Goal: Transaction & Acquisition: Purchase product/service

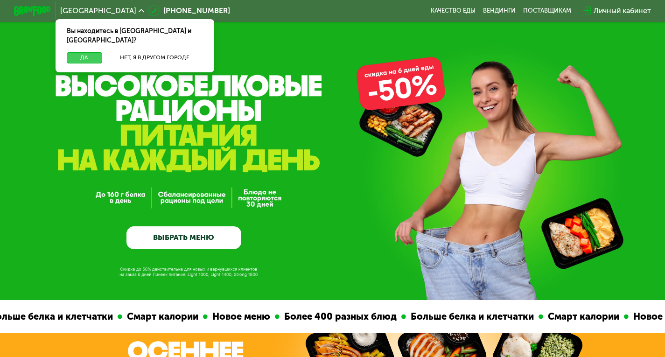
click at [77, 52] on button "Да" at bounding box center [84, 57] width 35 height 11
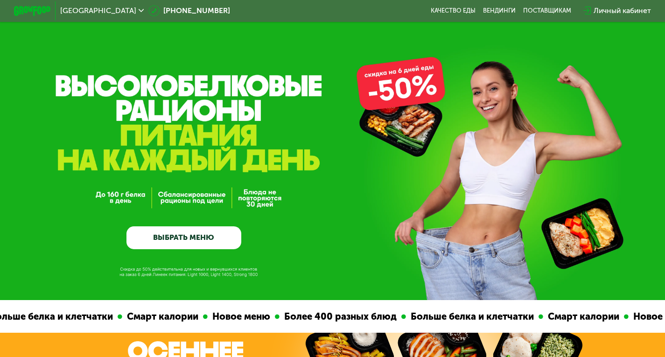
click at [179, 245] on link "ВЫБРАТЬ МЕНЮ" at bounding box center [184, 237] width 115 height 23
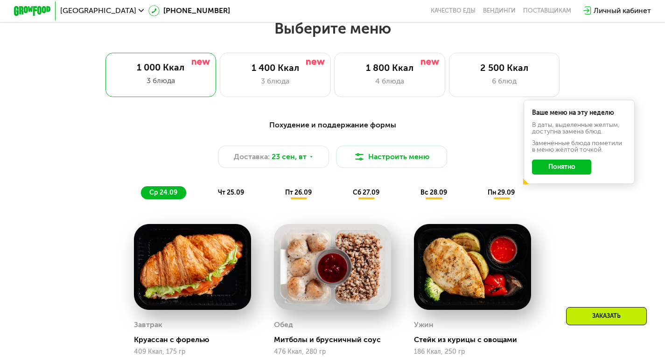
scroll to position [591, 0]
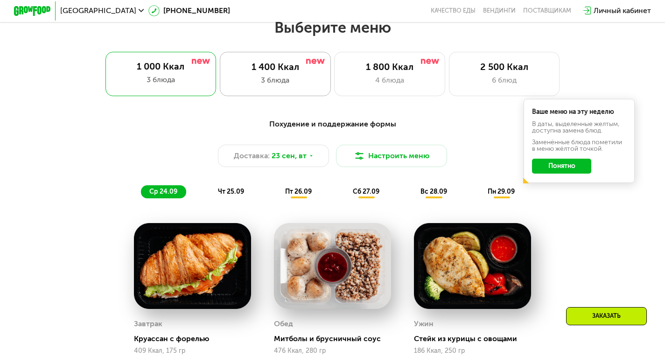
click at [264, 93] on div "1 400 Ккал 3 блюда" at bounding box center [275, 74] width 111 height 44
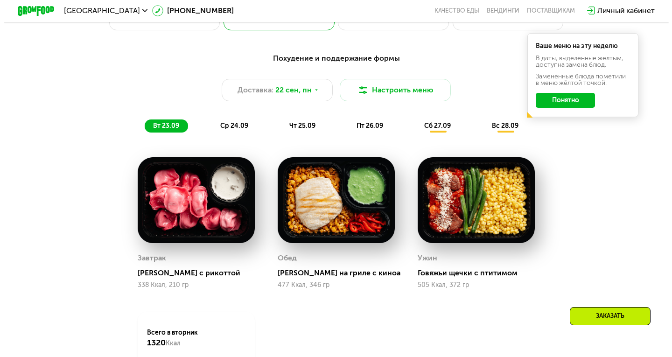
scroll to position [657, 0]
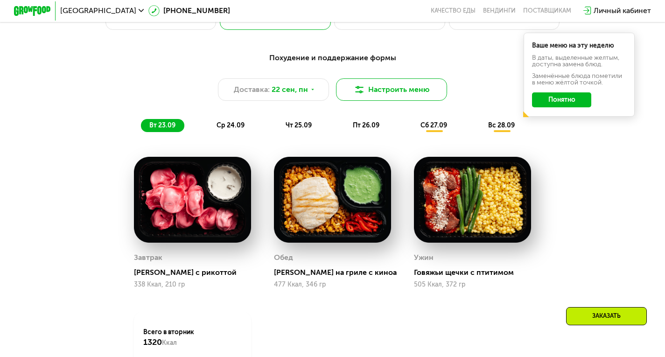
click at [398, 99] on button "Настроить меню" at bounding box center [391, 89] width 111 height 22
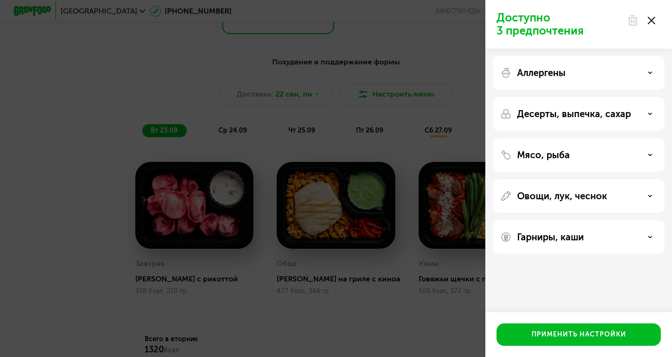
click at [607, 76] on div "Аллергены" at bounding box center [578, 72] width 157 height 11
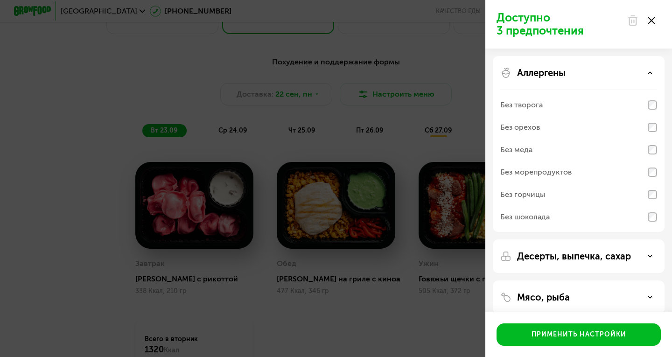
click at [607, 76] on div "Аллергены" at bounding box center [578, 72] width 157 height 11
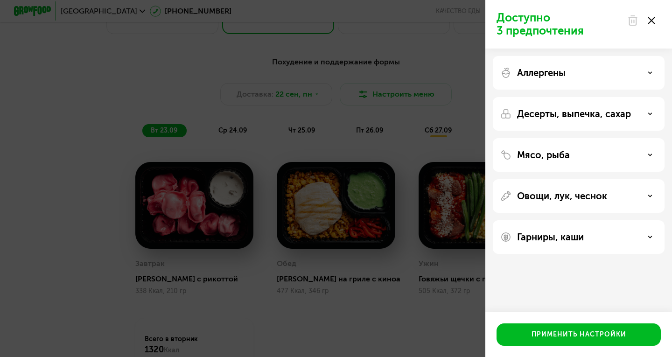
click at [603, 113] on p "Десерты, выпечка, сахар" at bounding box center [574, 113] width 114 height 11
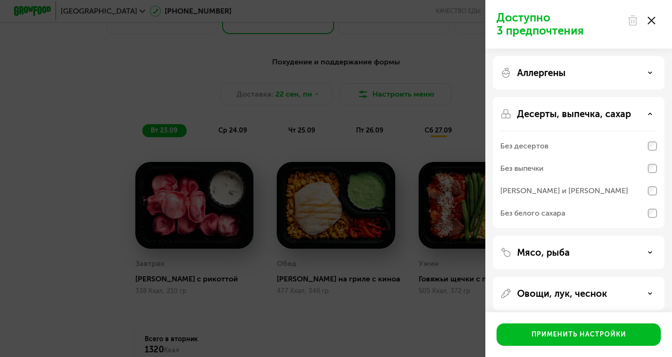
click at [606, 112] on p "Десерты, выпечка, сахар" at bounding box center [574, 113] width 114 height 11
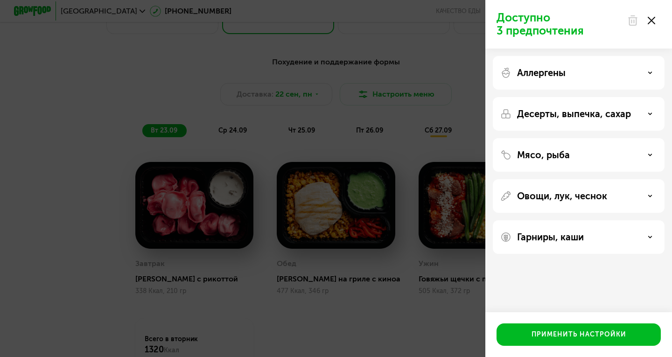
click at [596, 160] on div "Мясо, рыба" at bounding box center [578, 154] width 157 height 11
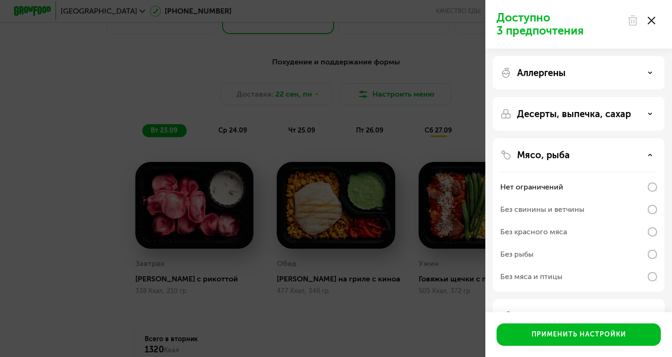
click at [596, 160] on div "Мясо, рыба" at bounding box center [578, 154] width 157 height 11
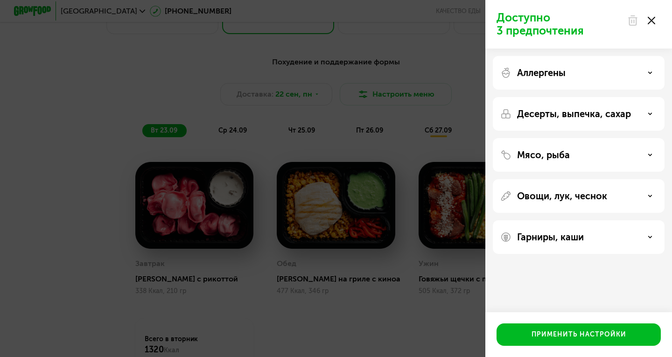
click at [586, 196] on p "Овощи, лук, чеснок" at bounding box center [562, 195] width 90 height 11
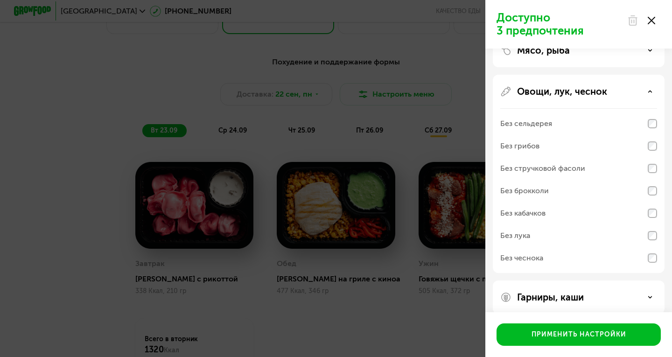
scroll to position [105, 0]
click at [592, 91] on p "Овощи, лук, чеснок" at bounding box center [562, 90] width 90 height 11
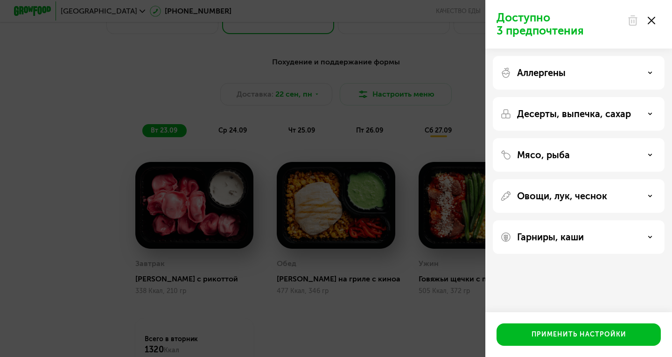
click at [564, 240] on p "Гарниры, каши" at bounding box center [550, 237] width 67 height 11
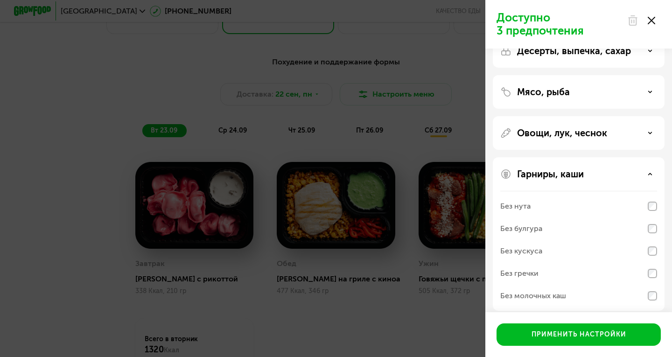
scroll to position [71, 0]
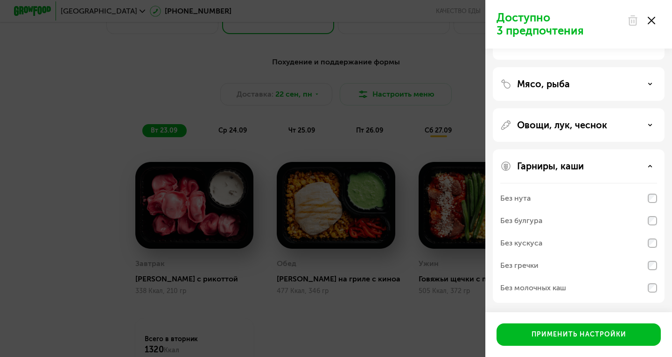
click at [577, 163] on p "Гарниры, каши" at bounding box center [550, 166] width 67 height 11
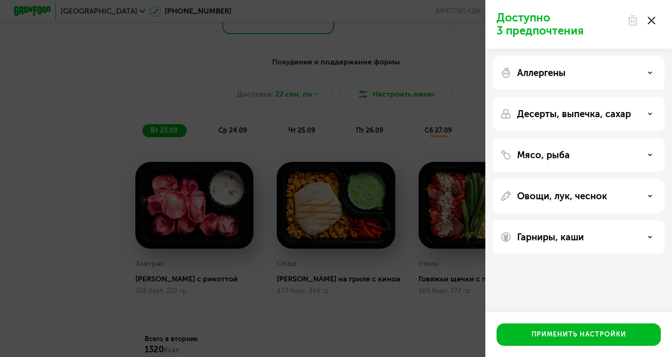
scroll to position [0, 0]
click at [586, 155] on div "Мясо, рыба" at bounding box center [578, 154] width 157 height 11
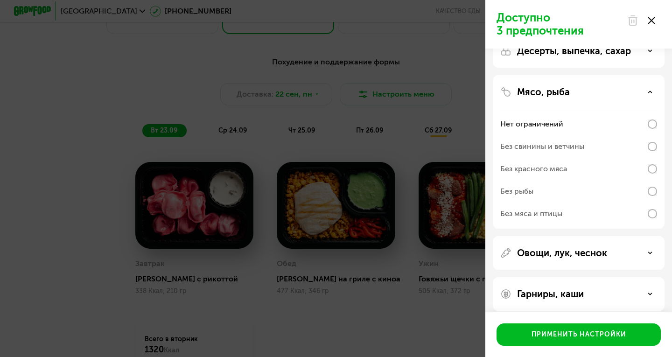
scroll to position [68, 0]
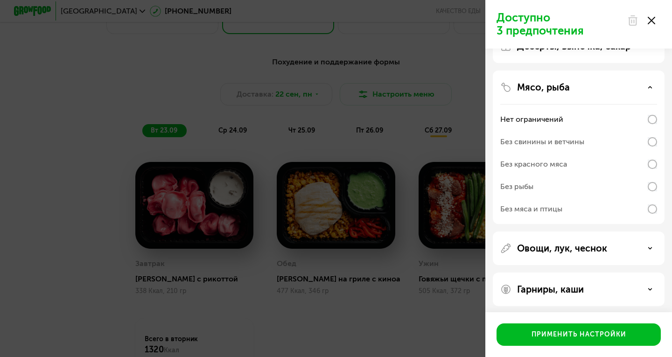
click at [579, 92] on div "Мясо, рыба" at bounding box center [578, 87] width 157 height 11
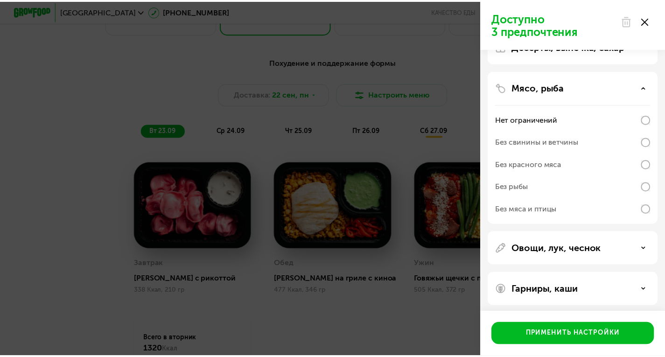
scroll to position [0, 0]
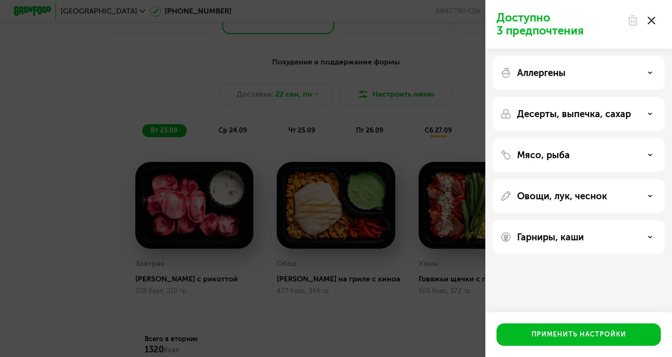
click at [651, 21] on icon at bounding box center [651, 20] width 7 height 7
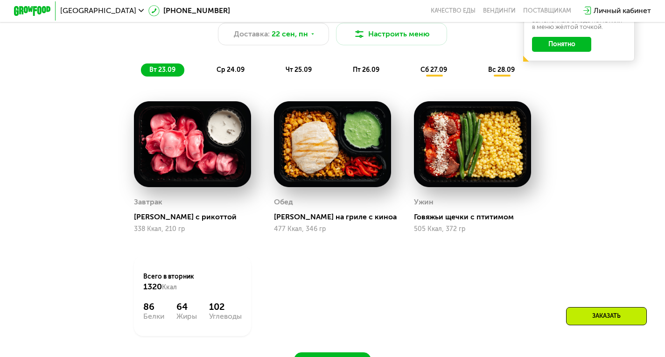
scroll to position [712, 0]
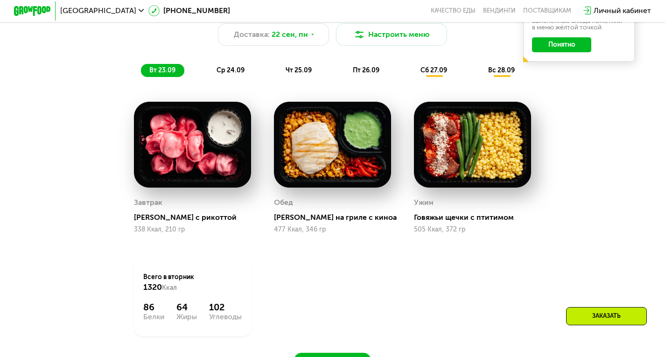
click at [225, 72] on span "ср 24.09" at bounding box center [231, 70] width 28 height 8
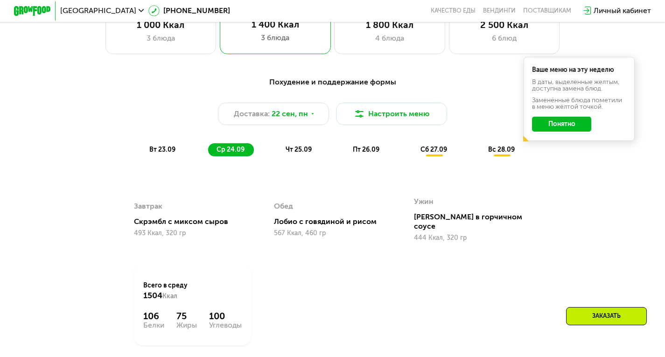
scroll to position [632, 0]
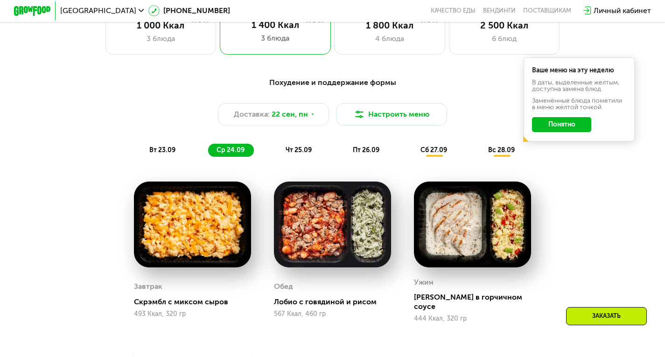
click at [581, 132] on button "Понятно" at bounding box center [561, 124] width 59 height 15
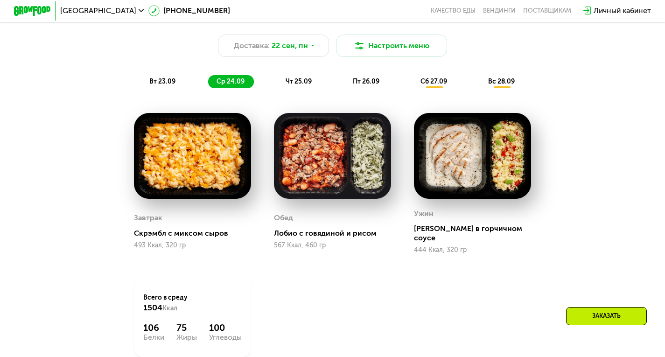
scroll to position [701, 0]
click at [301, 85] on span "чт 25.09" at bounding box center [299, 82] width 26 height 8
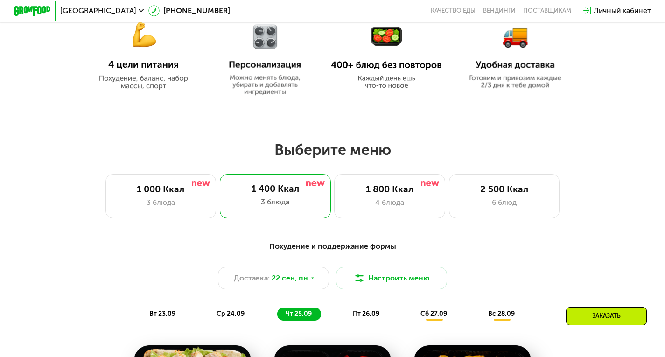
scroll to position [472, 0]
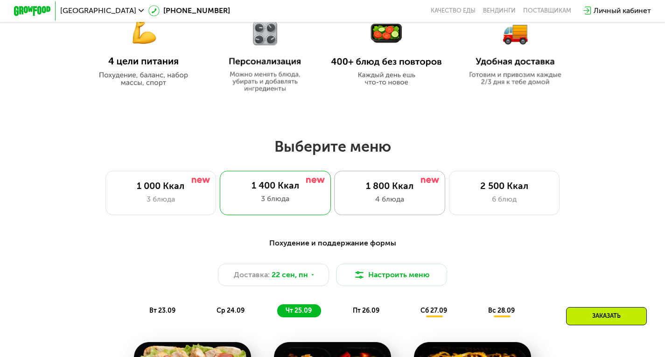
click at [381, 212] on div "1 800 Ккал 4 блюда" at bounding box center [389, 193] width 111 height 44
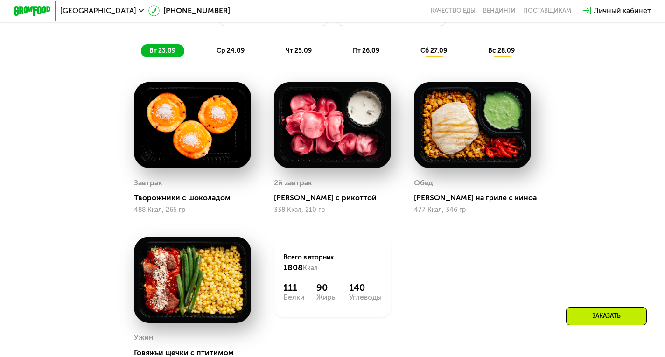
scroll to position [732, 0]
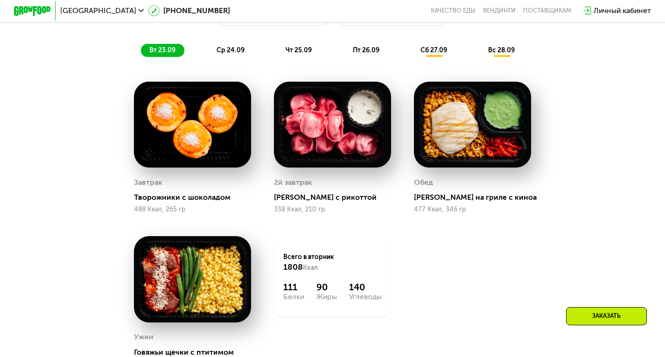
click at [218, 51] on div "ср 24.09" at bounding box center [231, 50] width 46 height 13
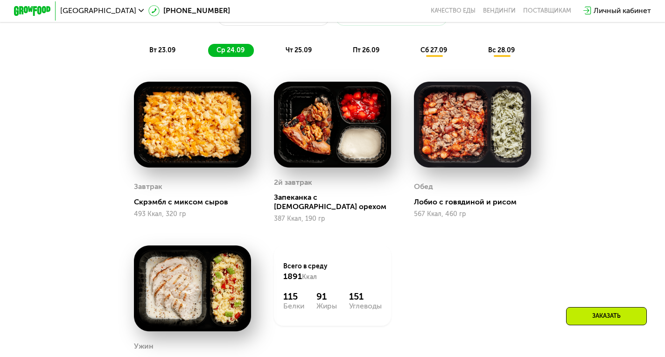
click at [299, 49] on div "чт 25.09" at bounding box center [299, 50] width 44 height 13
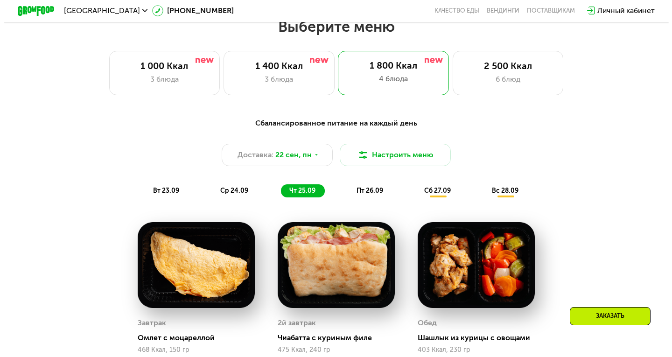
scroll to position [589, 0]
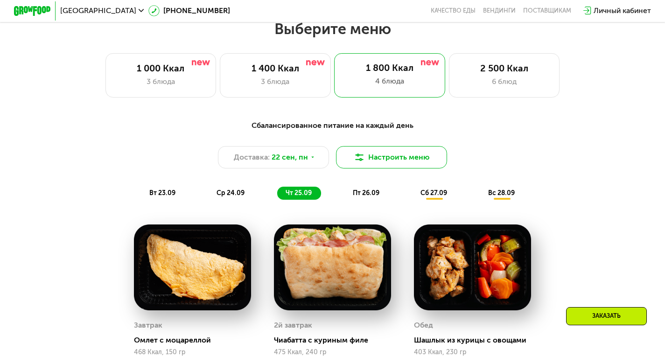
click at [421, 156] on button "Настроить меню" at bounding box center [391, 157] width 111 height 22
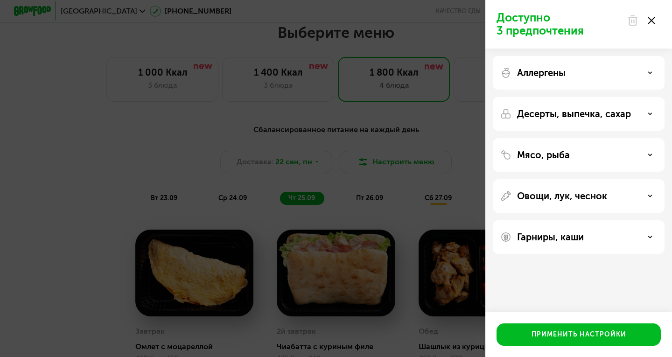
click at [626, 66] on div "Аллергены" at bounding box center [579, 73] width 172 height 34
click at [627, 71] on div "Аллергены" at bounding box center [578, 72] width 157 height 11
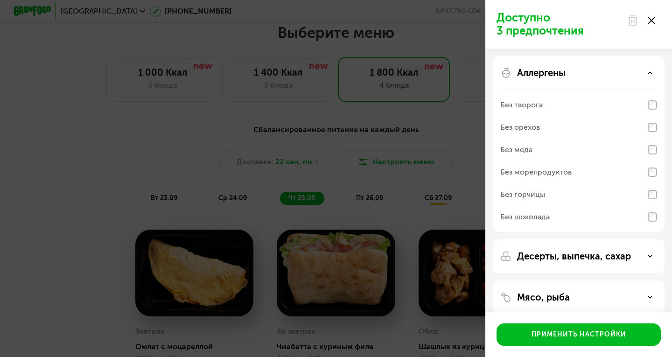
click at [629, 71] on div "Аллергены" at bounding box center [578, 72] width 157 height 11
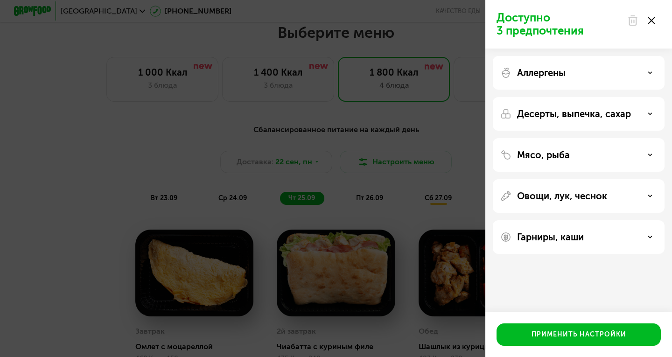
click at [604, 158] on div "Мясо, рыба" at bounding box center [578, 154] width 157 height 11
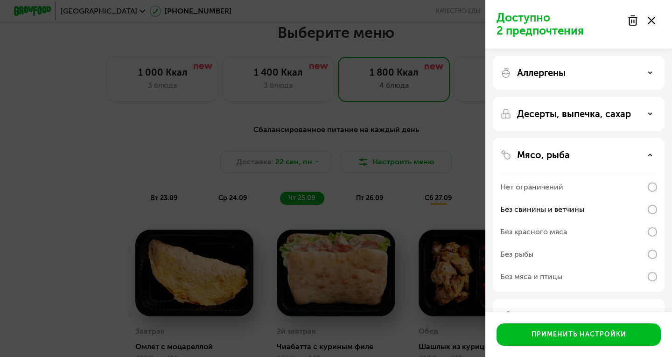
click at [610, 149] on div "Мясо, рыба Нет ограничений Без свинины и ветчины Без красного мяса Без рыбы Без…" at bounding box center [579, 215] width 172 height 154
click at [607, 156] on div "Мясо, рыба" at bounding box center [578, 154] width 157 height 11
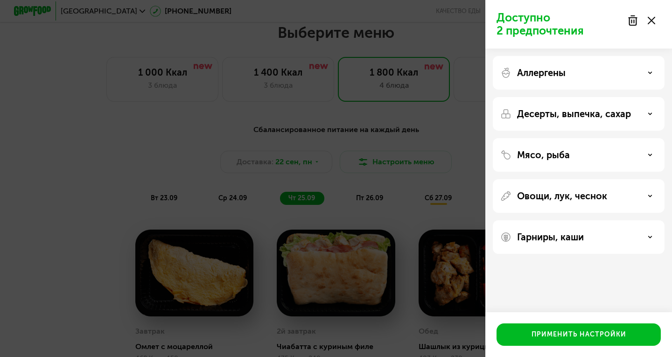
click at [596, 195] on p "Овощи, лук, чеснок" at bounding box center [562, 195] width 90 height 11
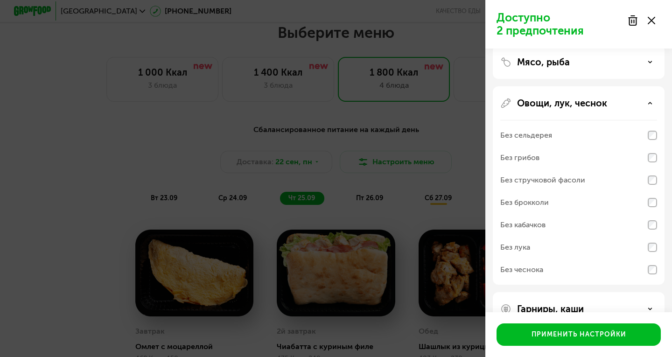
scroll to position [116, 0]
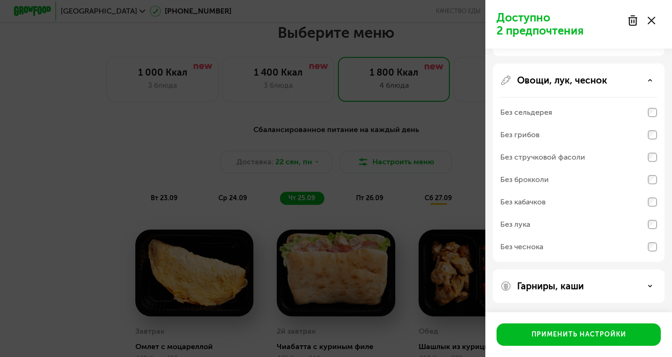
click at [580, 285] on p "Гарниры, каши" at bounding box center [550, 286] width 67 height 11
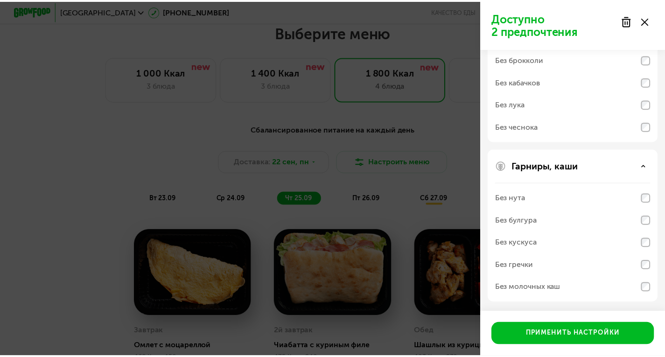
scroll to position [236, 0]
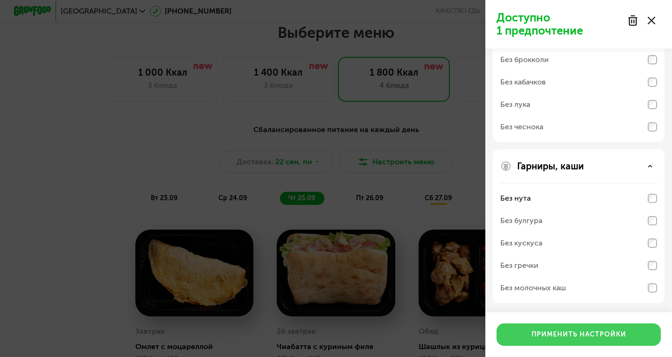
click at [578, 335] on div "Применить настройки" at bounding box center [579, 334] width 95 height 9
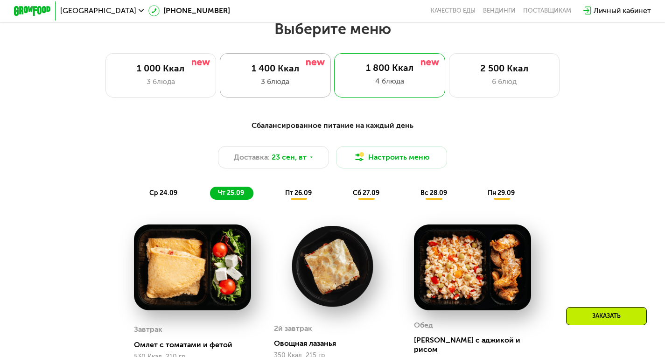
click at [287, 74] on div "1 400 Ккал" at bounding box center [276, 68] width 92 height 11
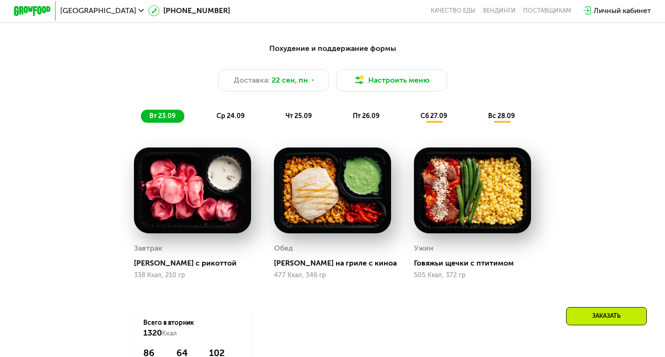
scroll to position [666, 0]
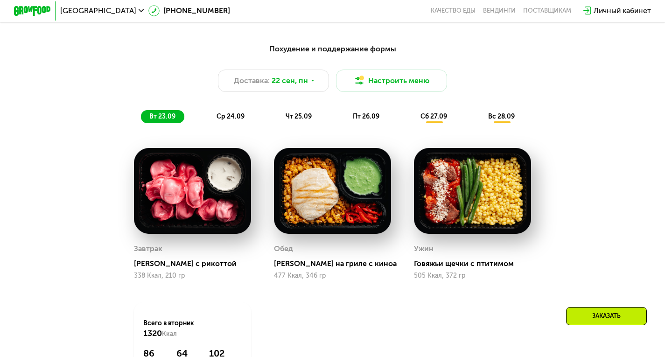
click at [239, 120] on span "ср 24.09" at bounding box center [231, 117] width 28 height 8
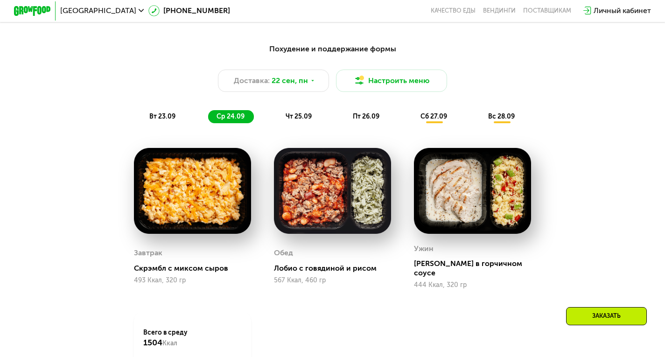
click at [287, 120] on span "чт 25.09" at bounding box center [299, 117] width 26 height 8
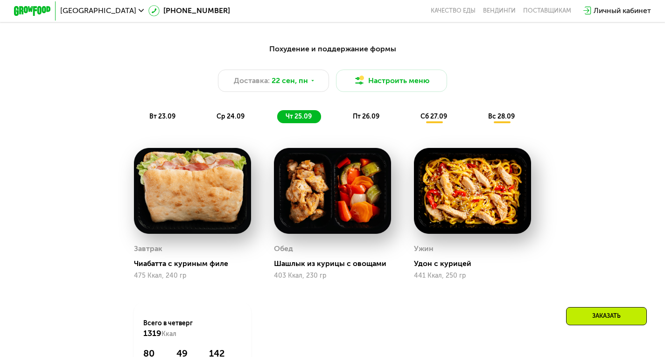
click at [372, 120] on span "пт 26.09" at bounding box center [366, 117] width 27 height 8
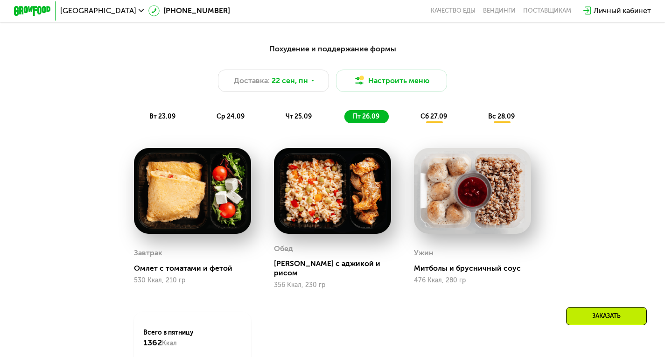
click at [432, 118] on span "сб 27.09" at bounding box center [434, 117] width 27 height 8
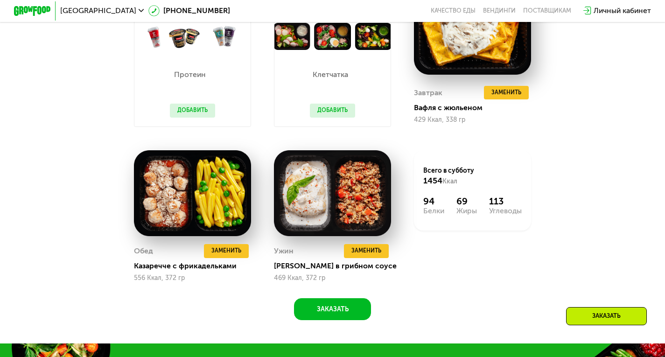
scroll to position [826, 0]
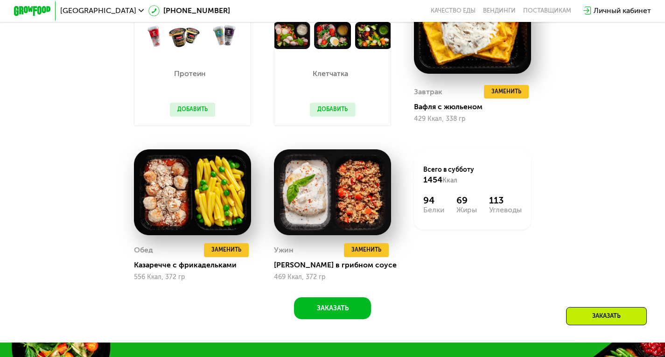
click at [409, 185] on div "Всего в [DATE] 1454 Ккал 94 Белки 69 Жиры 113 Углеводы" at bounding box center [473, 215] width 140 height 155
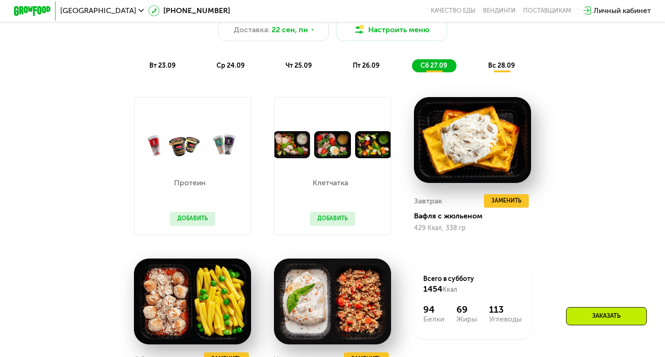
scroll to position [716, 0]
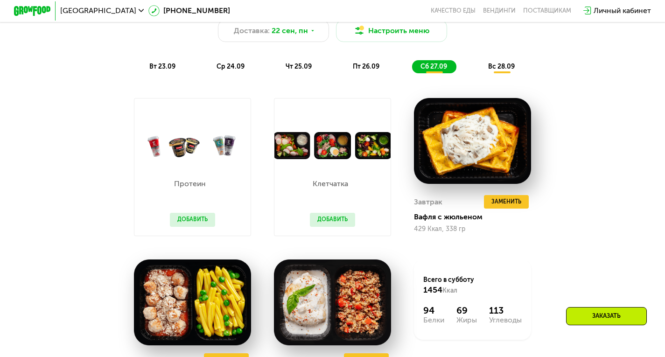
click at [494, 68] on span "вс 28.09" at bounding box center [501, 67] width 27 height 8
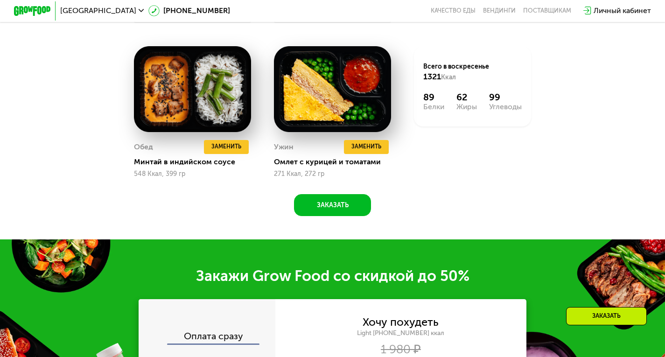
scroll to position [930, 0]
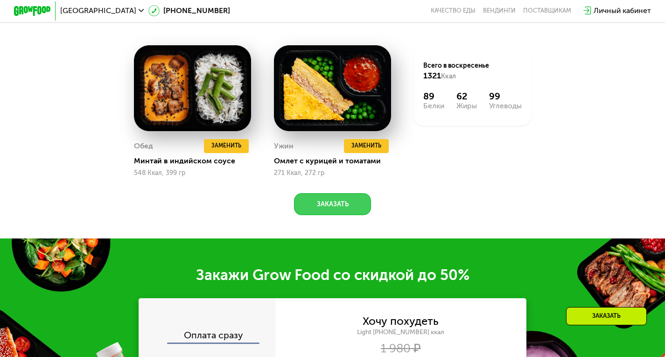
click at [345, 215] on button "Заказать" at bounding box center [332, 204] width 77 height 22
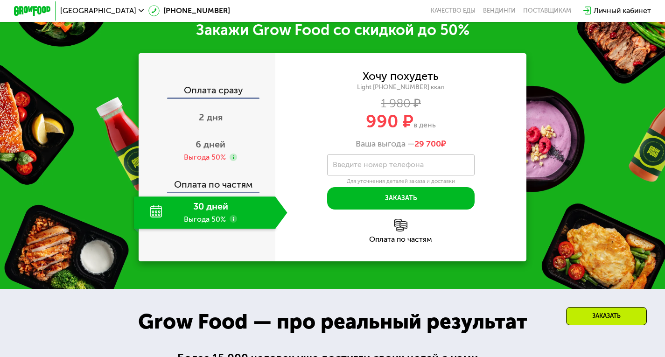
scroll to position [1177, 0]
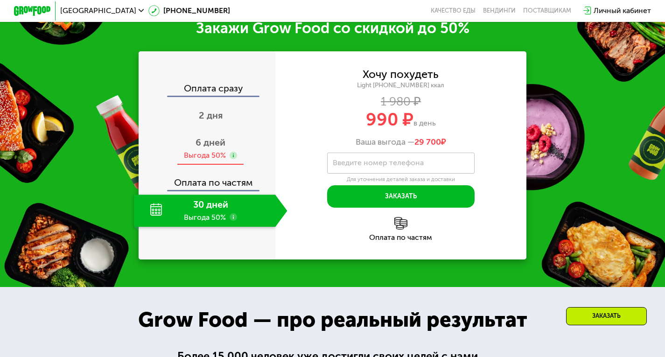
click at [227, 161] on div "Выгода 50%" at bounding box center [210, 155] width 53 height 10
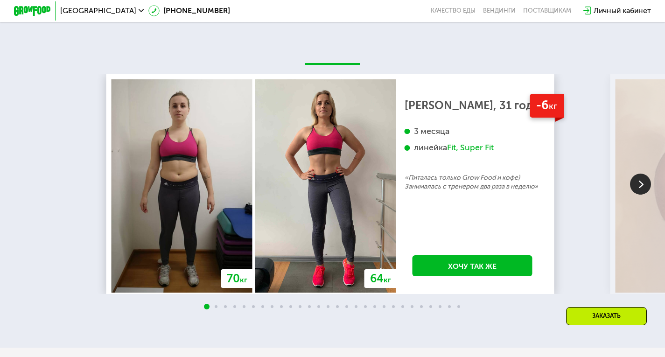
scroll to position [1813, 0]
